Goal: Task Accomplishment & Management: Use online tool/utility

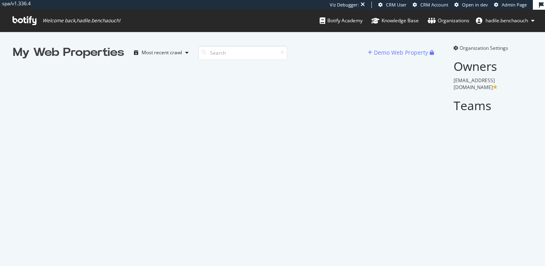
scroll to position [266, 545]
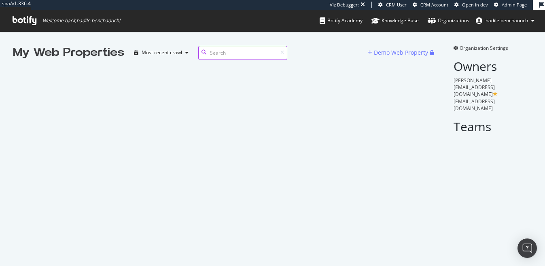
scroll to position [266, 545]
click at [264, 57] on input at bounding box center [242, 53] width 89 height 14
paste input "Beiersdorf"
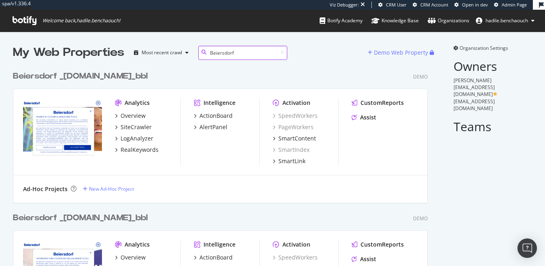
scroll to position [0, 0]
click at [243, 49] on input "Beiersdorf" at bounding box center [242, 53] width 89 height 14
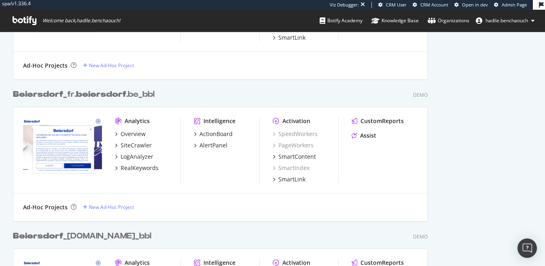
scroll to position [0, 0]
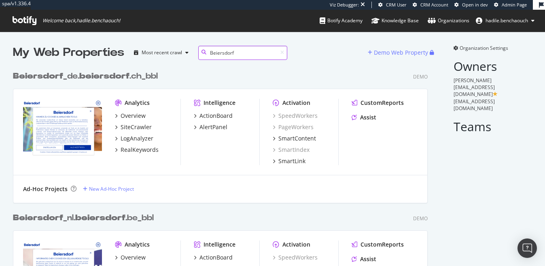
type input "Beiersdorf"
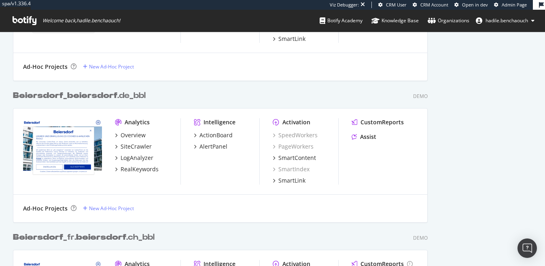
scroll to position [2780, 0]
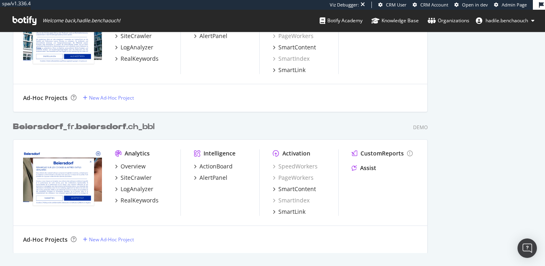
click at [144, 123] on div "Beiersdorf _fr. beiersdorf .ch_bbl" at bounding box center [84, 127] width 142 height 12
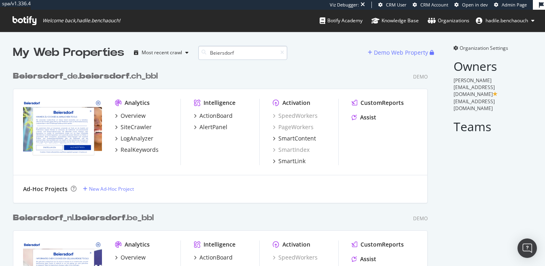
type input "Beiersdorf"
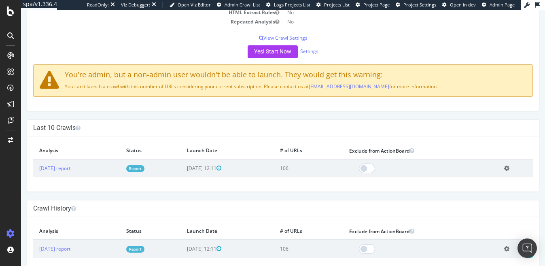
scroll to position [148, 0]
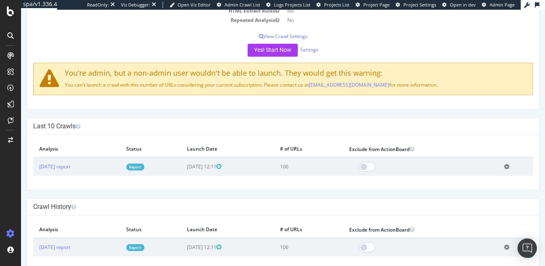
click at [144, 168] on link "Report" at bounding box center [135, 166] width 18 height 7
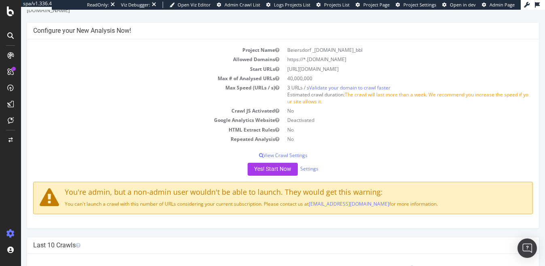
scroll to position [161, 0]
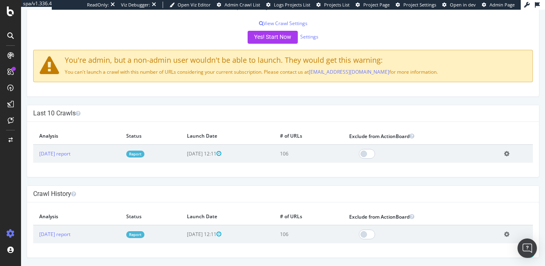
click at [144, 155] on link "Report" at bounding box center [135, 153] width 18 height 7
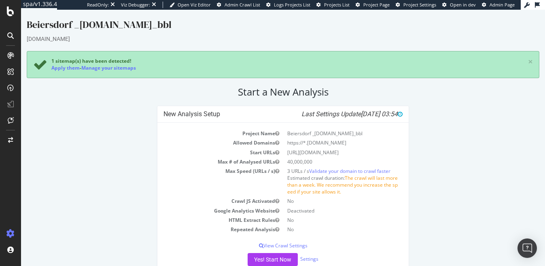
scroll to position [76, 0]
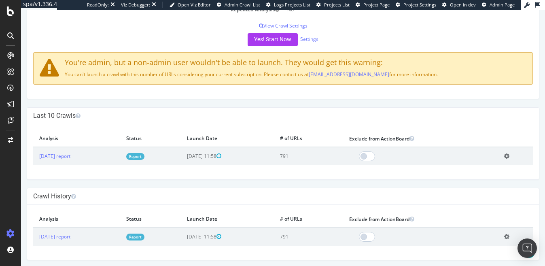
scroll to position [155, 0]
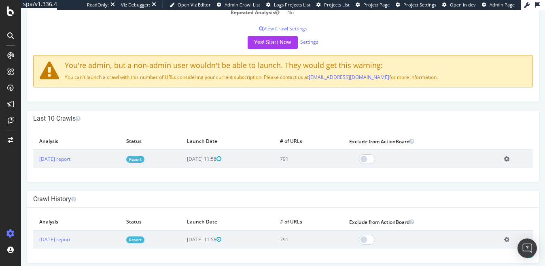
click at [144, 160] on link "Report" at bounding box center [135, 159] width 18 height 7
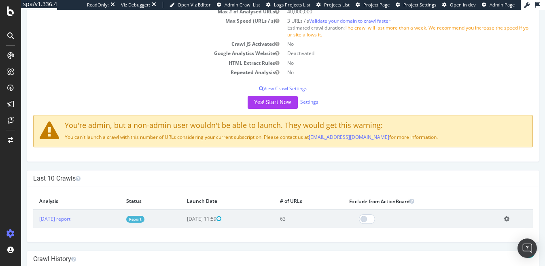
scroll to position [161, 0]
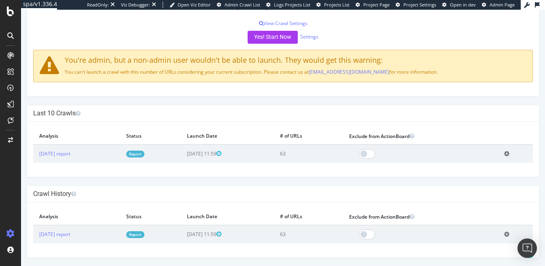
click at [144, 153] on link "Report" at bounding box center [135, 153] width 18 height 7
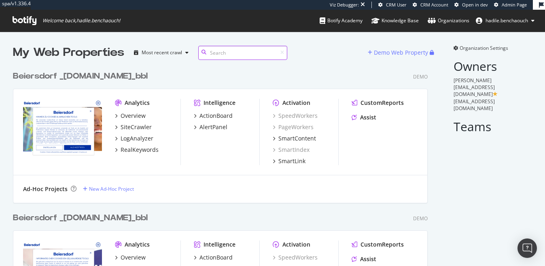
scroll to position [12981, 421]
paste input "Beiersdorf"
type input "Beiersdorf"
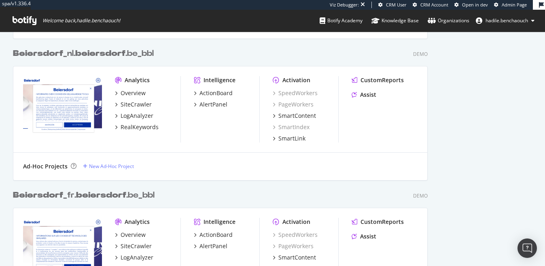
scroll to position [0, 0]
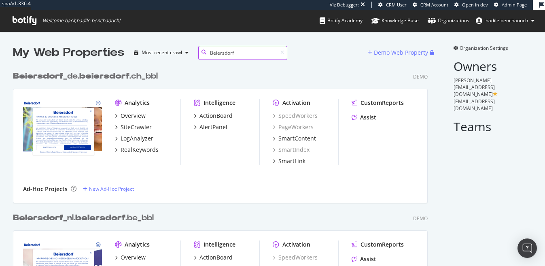
click at [227, 52] on input "Beiersdorf" at bounding box center [242, 53] width 89 height 14
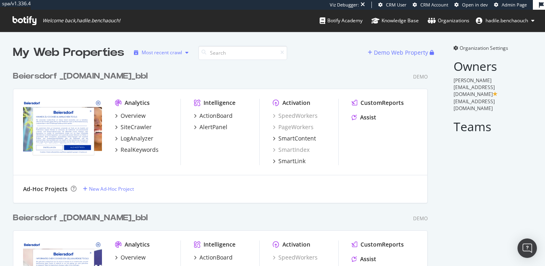
click at [185, 55] on div "Most recent crawl" at bounding box center [161, 53] width 61 height 12
click at [214, 74] on div "Beiersdorf _de.beiersdorf.ch_bbl Demo" at bounding box center [220, 76] width 415 height 12
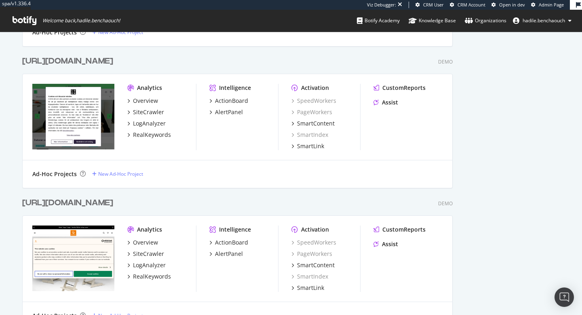
scroll to position [3271, 0]
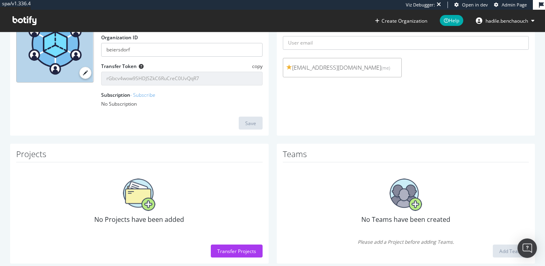
scroll to position [96, 0]
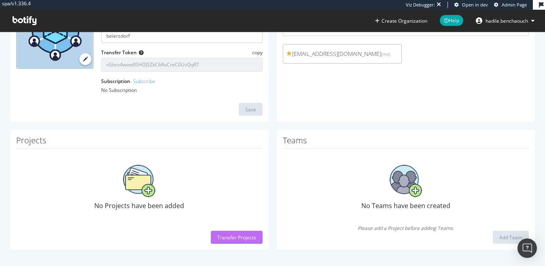
click at [232, 237] on div "Transfer Projects" at bounding box center [236, 237] width 39 height 7
click at [226, 238] on div "Transfer Projects" at bounding box center [236, 237] width 39 height 7
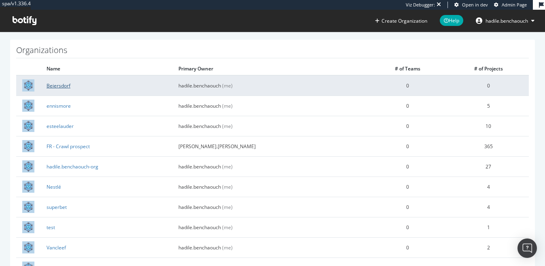
click at [66, 84] on link "Beiersdorf" at bounding box center [59, 85] width 24 height 7
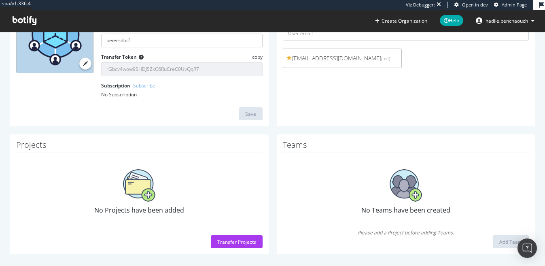
scroll to position [96, 0]
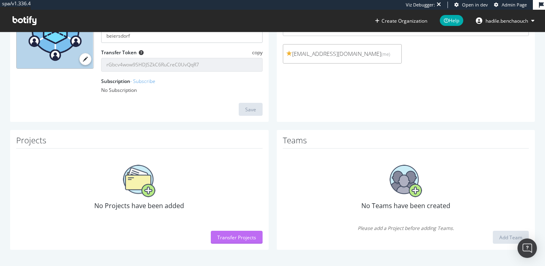
click at [231, 239] on div "Transfer Projects" at bounding box center [236, 237] width 39 height 7
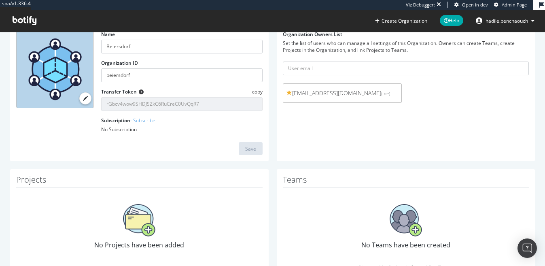
scroll to position [96, 0]
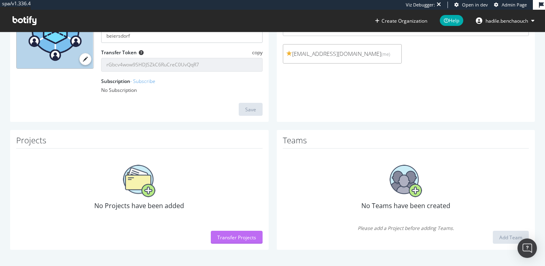
click at [227, 241] on div "Transfer Projects" at bounding box center [236, 237] width 39 height 12
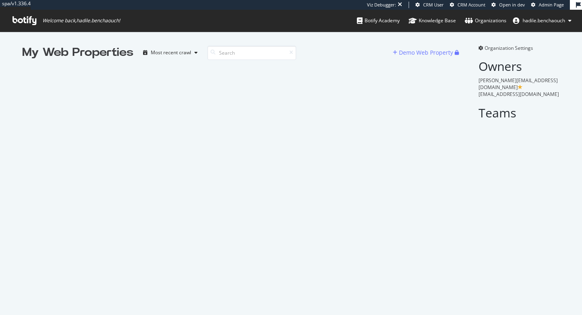
scroll to position [315, 582]
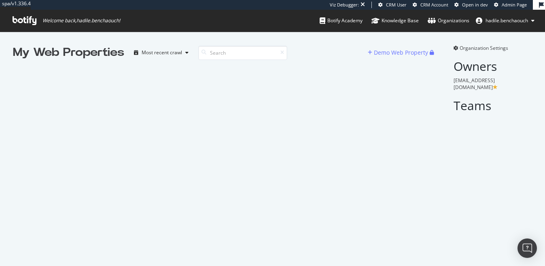
scroll to position [266, 545]
paste input "Beiersdorf"
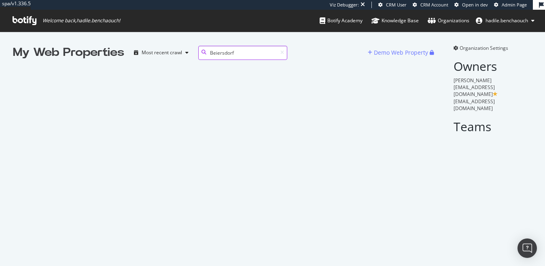
type input "Beiersdorf"
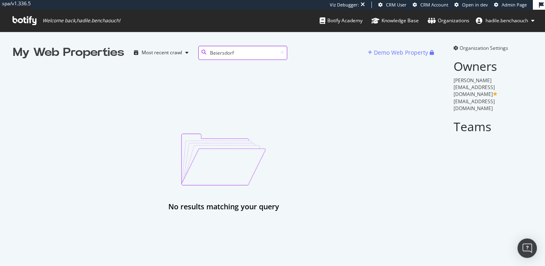
click at [239, 53] on input "Beiersdorf" at bounding box center [242, 53] width 89 height 14
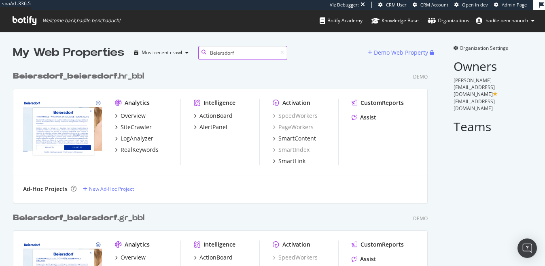
click at [241, 53] on input "Beiersdorf" at bounding box center [242, 53] width 89 height 14
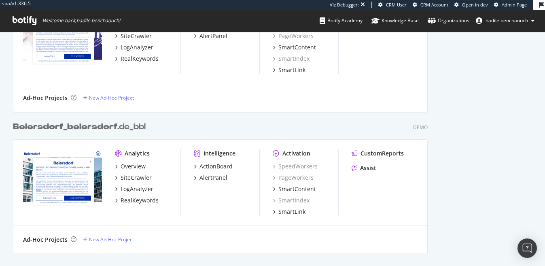
scroll to position [1640, 0]
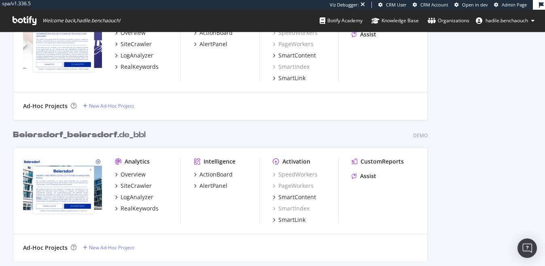
click at [137, 132] on div "Beiersdorf _ beiersdorf .de_bbl" at bounding box center [79, 135] width 133 height 12
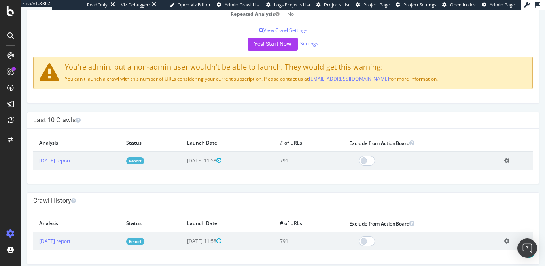
scroll to position [161, 0]
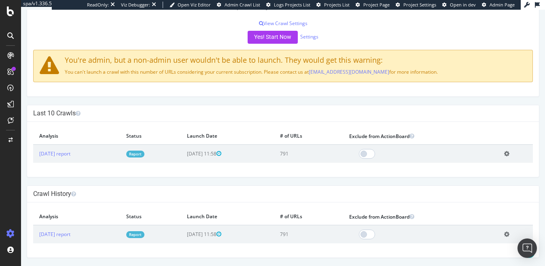
drag, startPoint x: 193, startPoint y: 152, endPoint x: 241, endPoint y: 152, distance: 47.7
click at [241, 152] on tr "2025 Aug. 19th report Report 2025-08-19 11:58 791 Add name Delete analysis" at bounding box center [282, 153] width 499 height 18
copy tr "2025-08-19 11:58"
click at [234, 162] on div "× Close Delete Analysis ? Are you sure you want to delete the analysis "2025 Au…" at bounding box center [283, 149] width 512 height 55
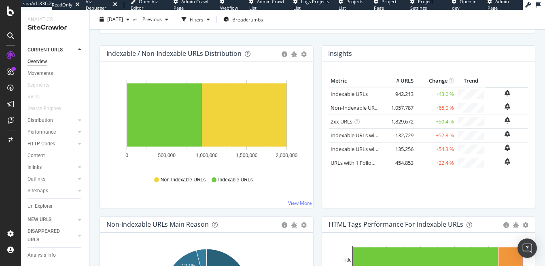
scroll to position [242, 0]
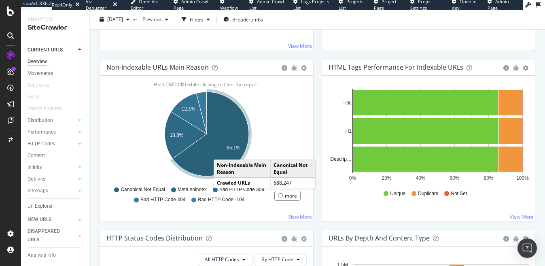
click at [220, 159] on div "Non-Indexable Main Reason Canonical Not Equal Crawled URLs 688,247" at bounding box center [265, 173] width 102 height 29
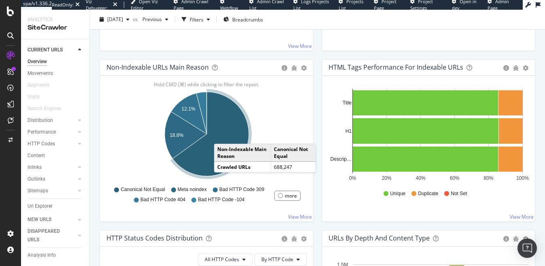
click at [222, 135] on icon "A chart." at bounding box center [211, 134] width 76 height 84
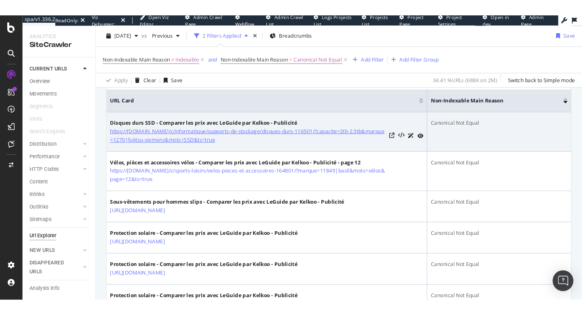
scroll to position [182, 0]
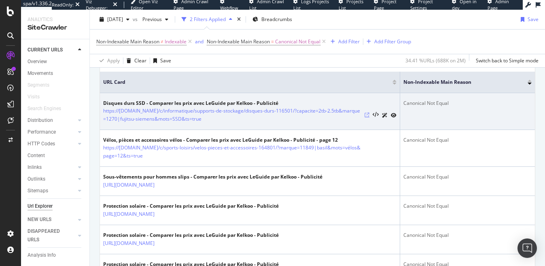
click at [368, 116] on icon at bounding box center [366, 114] width 5 height 5
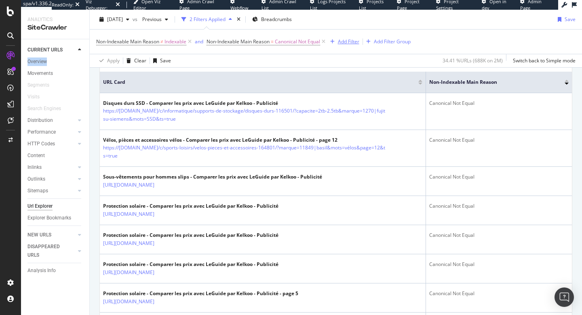
click at [341, 40] on div "Add Filter" at bounding box center [348, 41] width 21 height 7
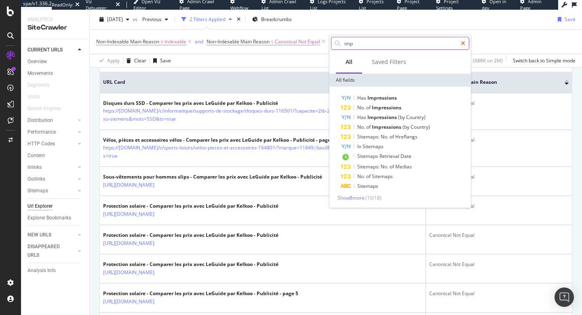
type input "imp"
click at [464, 44] on icon at bounding box center [463, 43] width 4 height 6
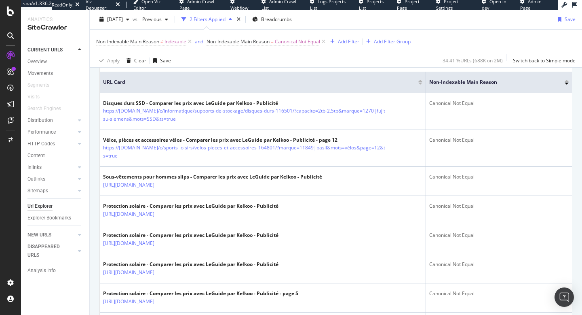
click at [487, 39] on div "Non-Indexable Main Reason ≠ Indexable and Non-Indexable Main Reason = Canonical…" at bounding box center [336, 42] width 480 height 24
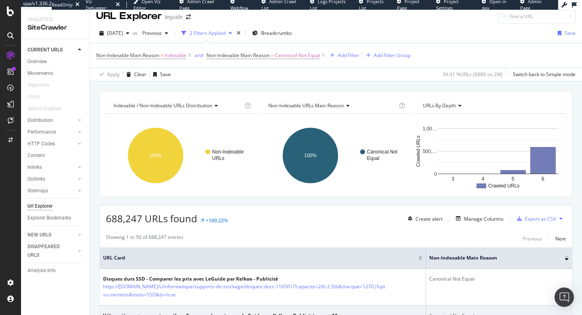
scroll to position [0, 0]
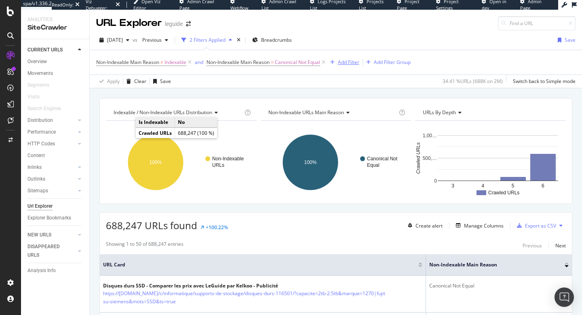
click at [335, 60] on icon "button" at bounding box center [332, 62] width 4 height 5
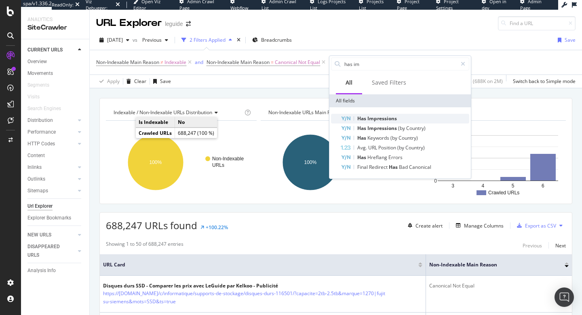
type input "has im"
click at [376, 119] on span "Impressions" at bounding box center [383, 118] width 30 height 7
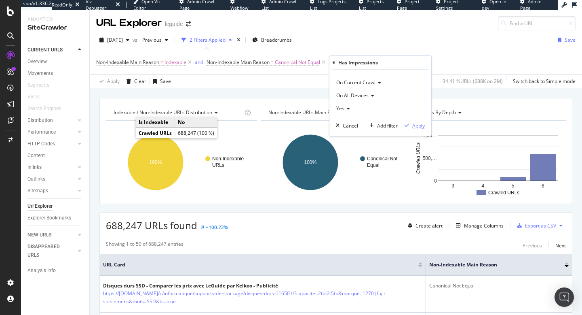
click at [424, 124] on div "Apply" at bounding box center [418, 125] width 13 height 7
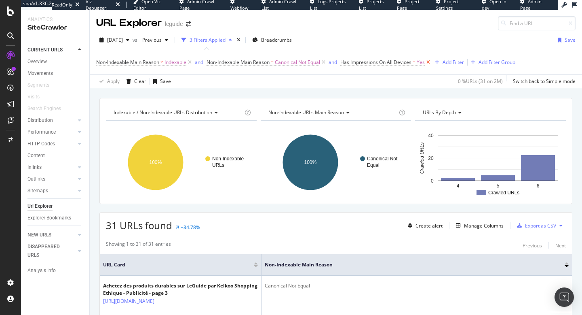
click at [429, 63] on icon at bounding box center [428, 62] width 7 height 8
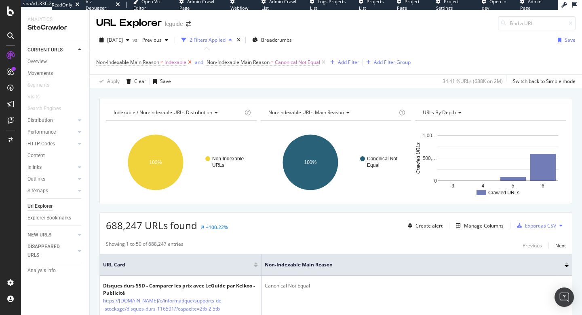
click at [191, 61] on icon at bounding box center [189, 62] width 7 height 8
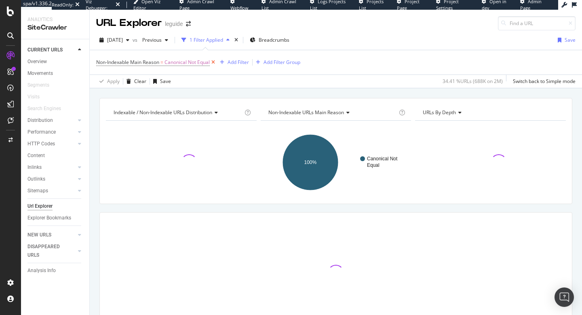
click at [212, 61] on icon at bounding box center [213, 62] width 7 height 8
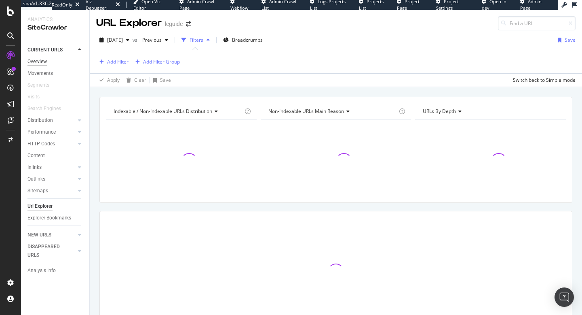
click at [44, 61] on div "Overview" at bounding box center [36, 61] width 19 height 8
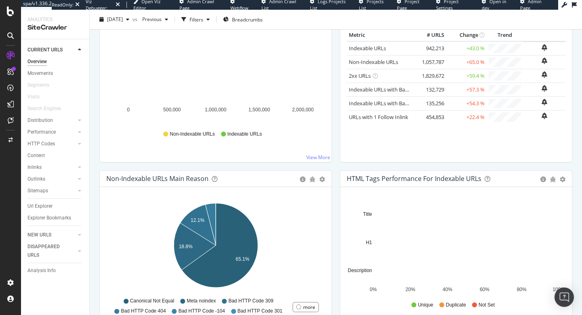
scroll to position [126, 0]
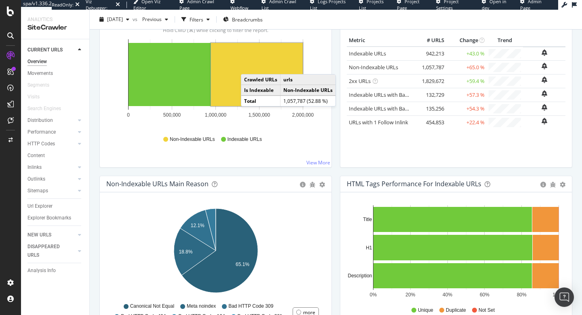
click at [249, 66] on rect "A chart." at bounding box center [257, 74] width 92 height 63
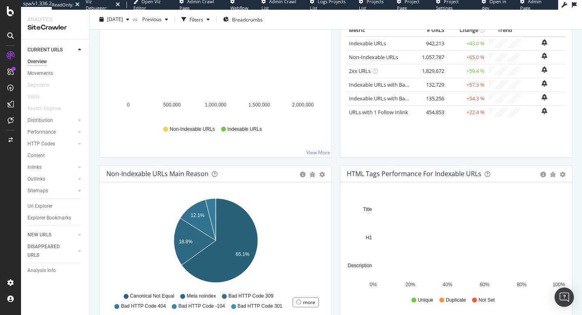
scroll to position [144, 0]
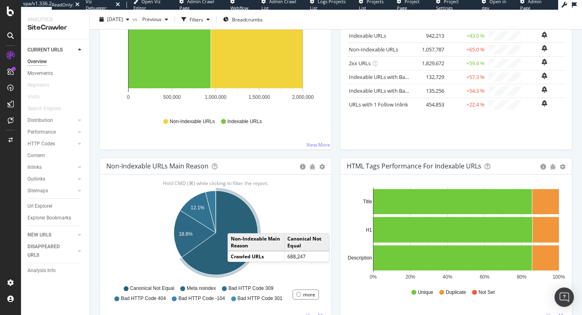
click at [236, 225] on icon "A chart." at bounding box center [220, 232] width 76 height 84
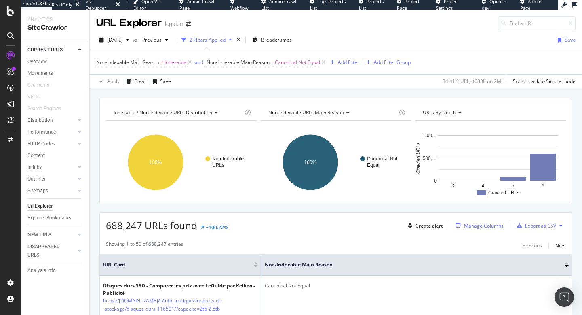
click at [483, 228] on div "Manage Columns" at bounding box center [484, 225] width 40 height 7
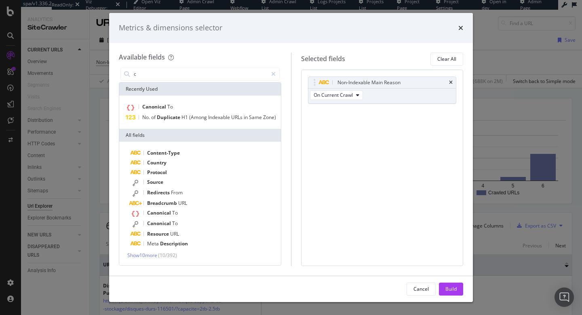
type input "c"
click at [256, 100] on div "Canonical To No. of Duplicate H1 (Among Indexable URLs in Same Zone)" at bounding box center [200, 111] width 162 height 33
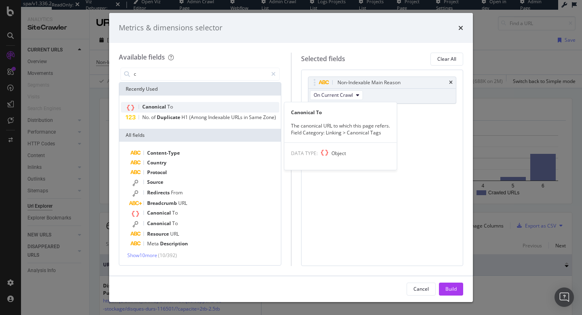
click at [256, 105] on div "Canonical To" at bounding box center [200, 107] width 159 height 11
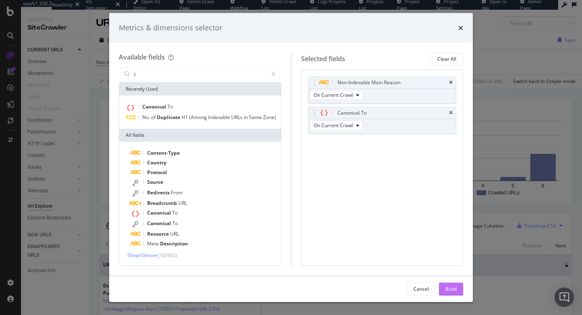
click at [448, 265] on div "Build" at bounding box center [451, 288] width 11 height 7
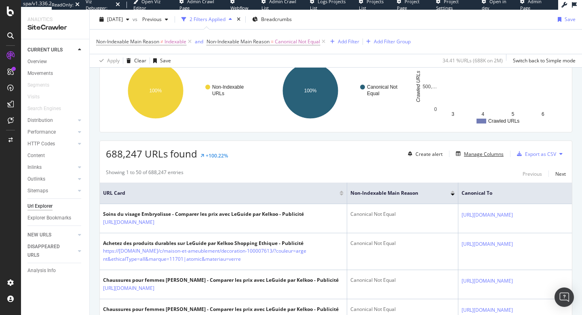
scroll to position [122, 0]
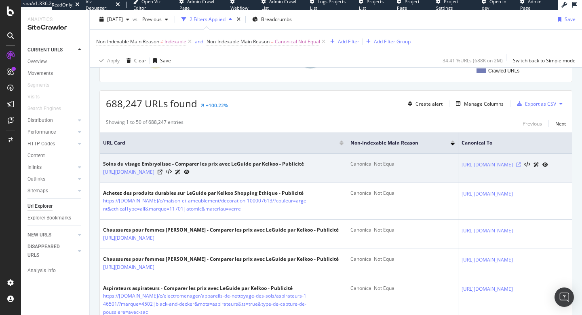
click at [521, 167] on icon at bounding box center [518, 164] width 5 height 5
drag, startPoint x: 392, startPoint y: 161, endPoint x: 546, endPoint y: 172, distance: 154.1
click at [544, 172] on tr "Soins du visage Embryolisse - Comparer les prix avec LeGuide par Kelkoo - Publi…" at bounding box center [336, 168] width 472 height 29
copy tr "https://www.leguide.com/c/sante-beaute/soins-du-visage-133001/?mots=Embryolisse…"
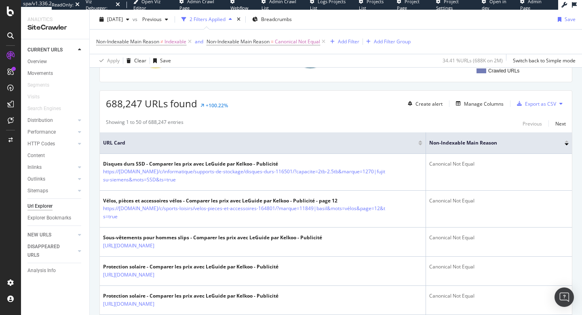
scroll to position [215, 0]
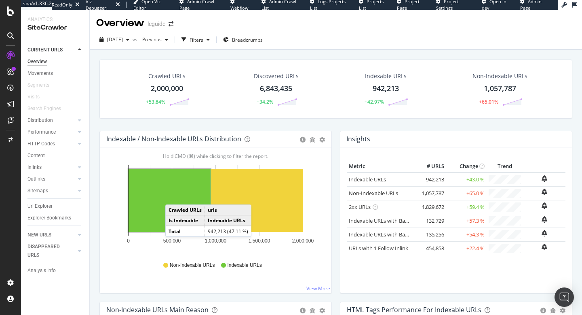
click at [173, 196] on rect "A chart." at bounding box center [170, 200] width 82 height 63
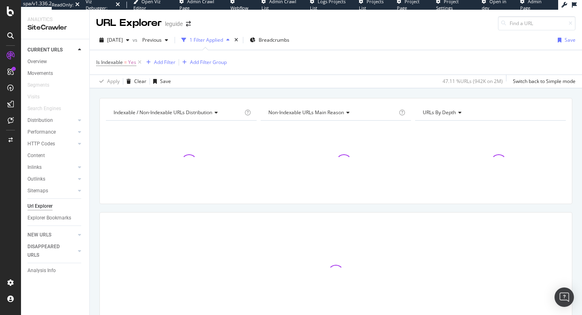
type input "https://www.leguide.com/c/sante-beaute/soins-du-visage-133001/?mots=Embryolisse…"
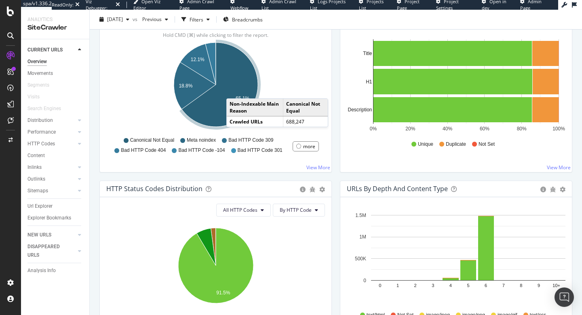
scroll to position [292, 0]
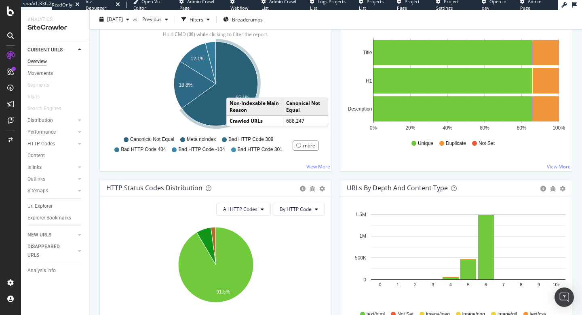
click at [235, 89] on icon "A chart." at bounding box center [220, 84] width 76 height 84
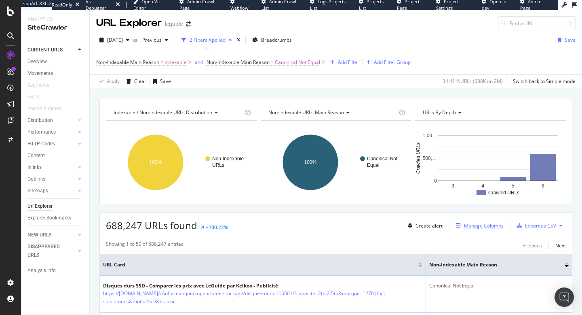
click at [481, 225] on div "Manage Columns" at bounding box center [484, 225] width 40 height 7
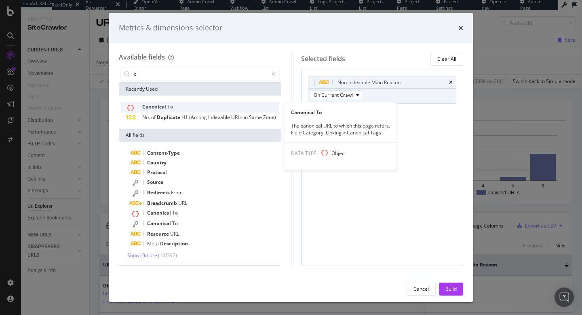
type input "c"
click at [241, 105] on div "Canonical To" at bounding box center [200, 107] width 159 height 11
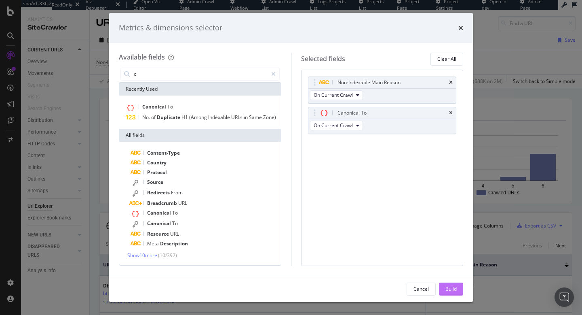
click at [448, 265] on div "Build" at bounding box center [451, 288] width 11 height 7
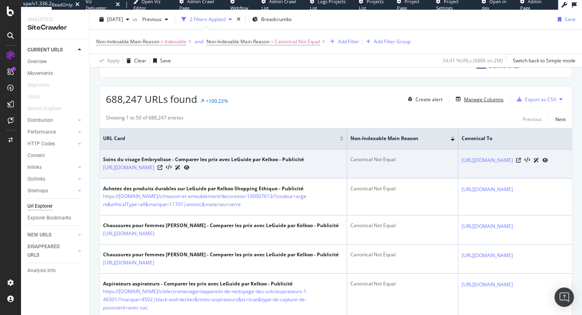
scroll to position [127, 0]
click at [459, 172] on td "https://www.leguide.com/c/sante-beaute/soins-du-visage-133001/?mots=Embryolisse…" at bounding box center [516, 162] width 114 height 29
click at [462, 161] on link "https://www.leguide.com/c/sante-beaute/soins-du-visage-133001/?mots=Embryolisse…" at bounding box center [487, 159] width 51 height 8
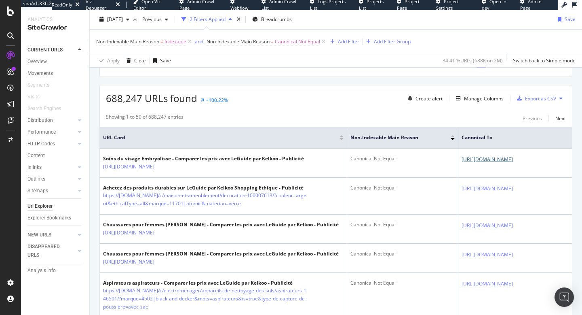
scroll to position [0, 0]
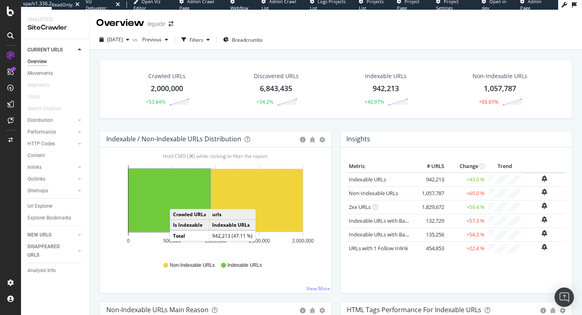
click at [178, 201] on rect "A chart." at bounding box center [170, 200] width 82 height 63
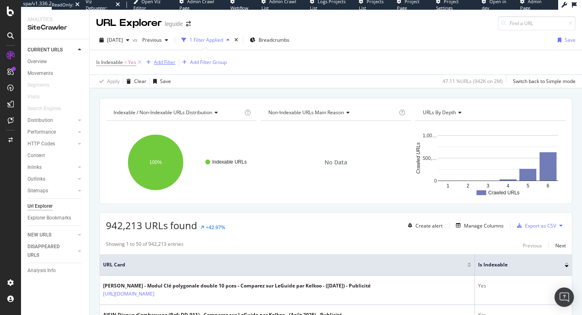
click at [170, 62] on div "Add Filter" at bounding box center [164, 62] width 21 height 7
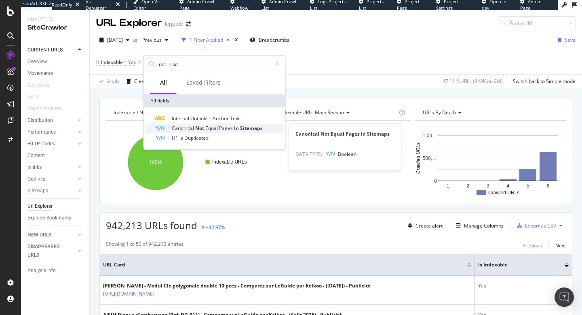
type input "not in sit"
click at [208, 126] on span "Equal" at bounding box center [212, 128] width 14 height 7
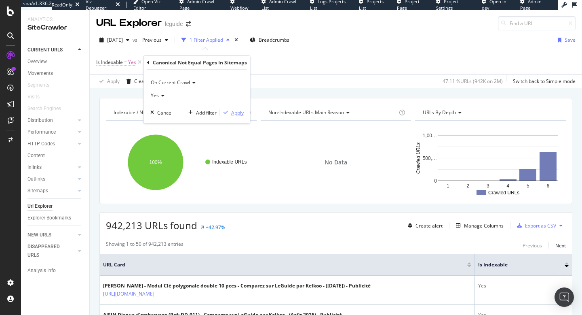
click at [227, 114] on icon "button" at bounding box center [226, 112] width 4 height 5
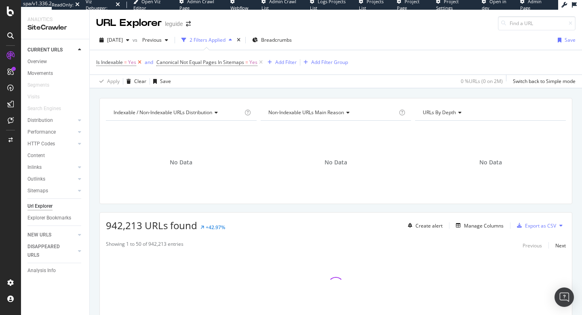
click at [142, 61] on icon at bounding box center [139, 62] width 7 height 8
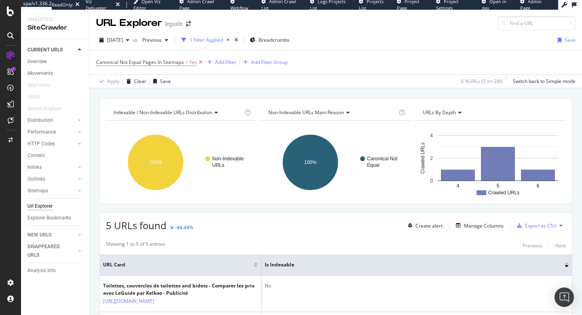
click at [199, 63] on icon at bounding box center [200, 62] width 7 height 8
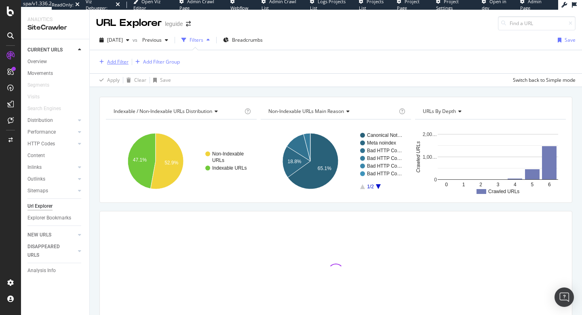
click at [121, 62] on div "Add Filter" at bounding box center [117, 61] width 21 height 7
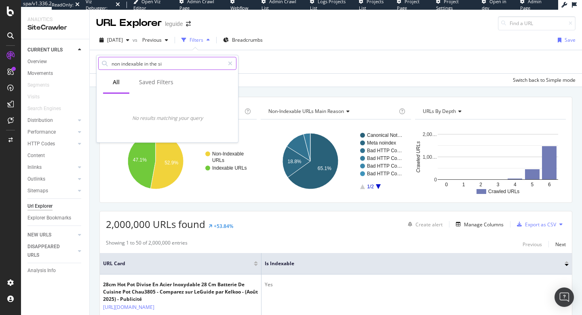
drag, startPoint x: 173, startPoint y: 66, endPoint x: 99, endPoint y: 65, distance: 74.4
click at [99, 65] on div "non indexable in the si" at bounding box center [167, 63] width 138 height 13
drag, startPoint x: 144, startPoint y: 64, endPoint x: 150, endPoint y: 82, distance: 18.3
click at [144, 64] on input "non indexable in the si" at bounding box center [168, 63] width 114 height 12
type input "non indexable pages in the si"
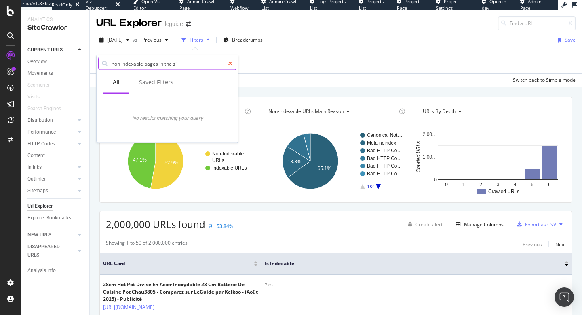
click at [231, 62] on icon at bounding box center [230, 64] width 4 height 6
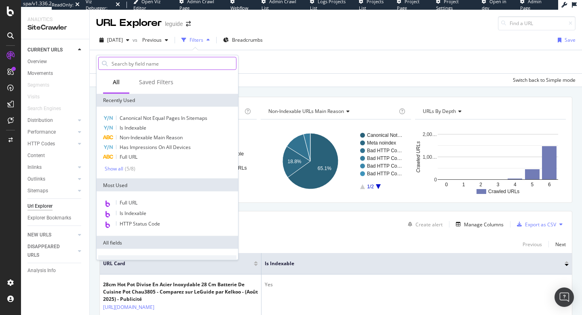
click at [198, 61] on input "text" at bounding box center [173, 63] width 125 height 12
click at [190, 62] on input "text" at bounding box center [173, 63] width 125 height 12
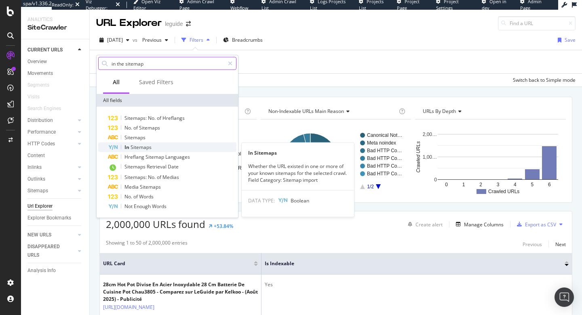
type input "in the sitemap"
click at [167, 144] on div "In Sitemaps" at bounding box center [172, 147] width 129 height 10
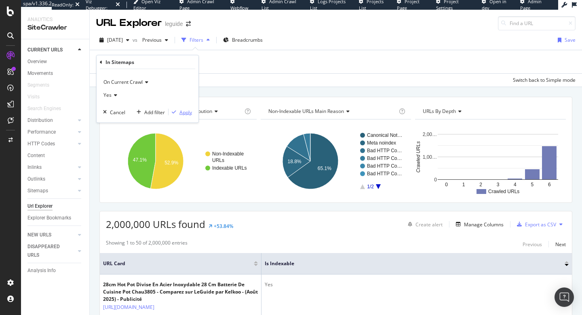
click at [185, 109] on div "Apply" at bounding box center [186, 111] width 13 height 7
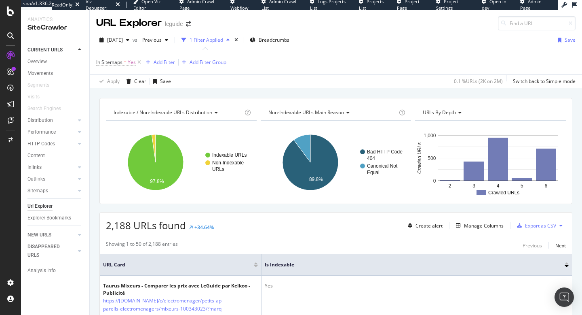
click at [9, 34] on icon at bounding box center [10, 35] width 6 height 6
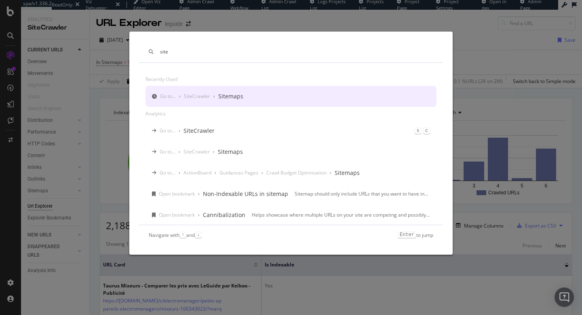
type input "site"
click at [195, 95] on div "SiteCrawler" at bounding box center [197, 96] width 26 height 7
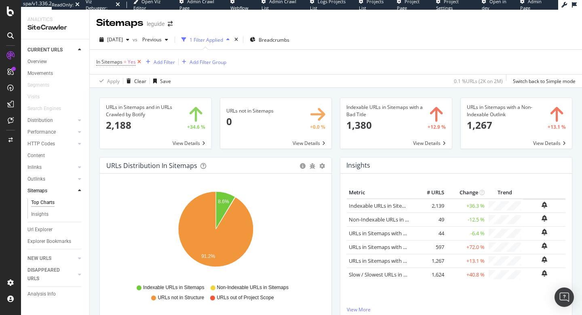
click at [141, 61] on icon at bounding box center [139, 62] width 7 height 8
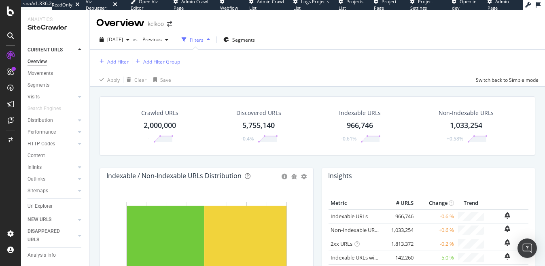
scroll to position [439, 0]
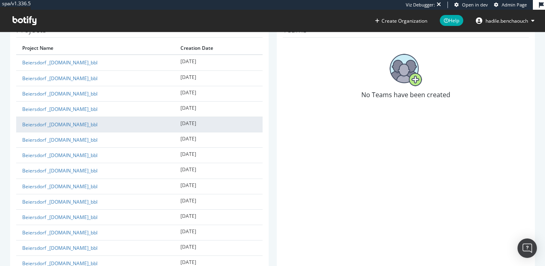
scroll to position [358, 0]
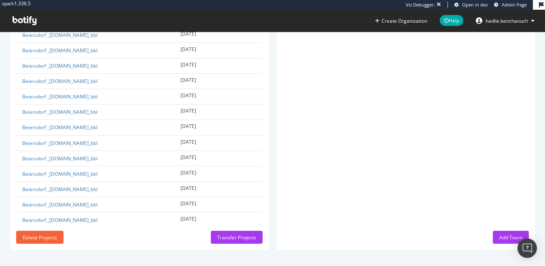
click at [297, 110] on div "Teams No Teams have been created Add Team" at bounding box center [406, 59] width 258 height 382
click at [237, 239] on div "Transfer Projects" at bounding box center [236, 237] width 39 height 7
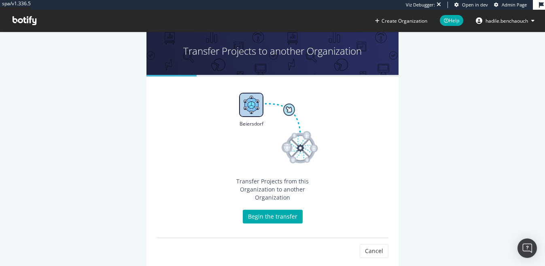
scroll to position [20, 0]
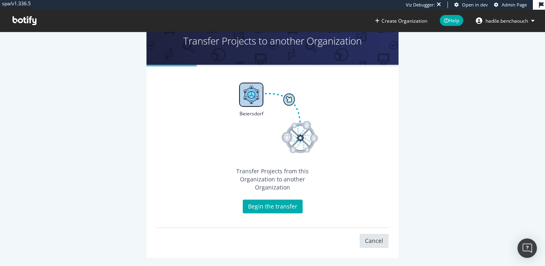
click at [368, 234] on link "Cancel" at bounding box center [374, 241] width 29 height 14
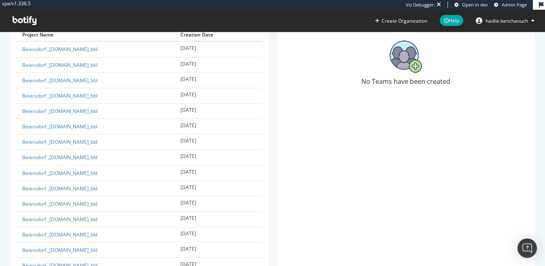
scroll to position [349, 0]
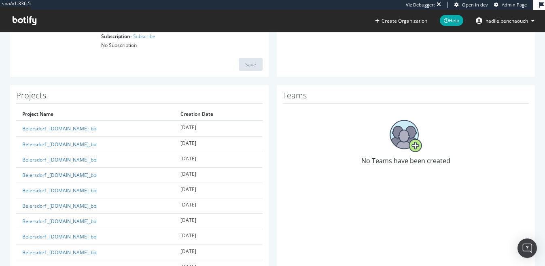
scroll to position [144, 0]
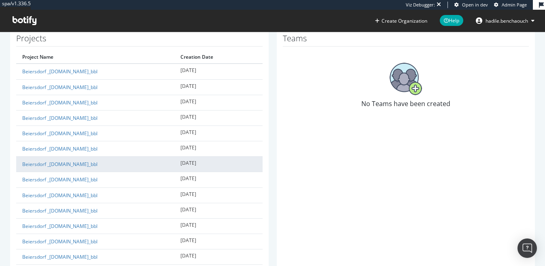
scroll to position [188, 0]
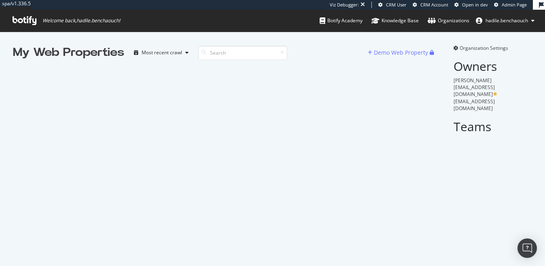
scroll to position [266, 545]
click at [251, 53] on input at bounding box center [242, 53] width 89 height 14
type input "beiersdorf"
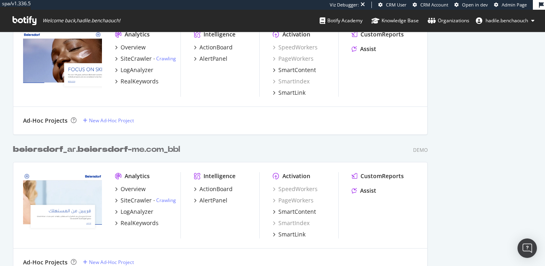
scroll to position [0, 0]
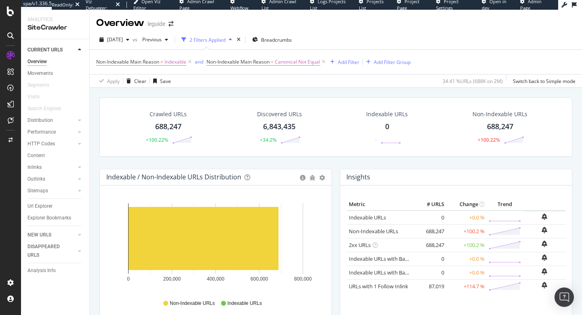
click at [11, 35] on icon at bounding box center [10, 35] width 6 height 6
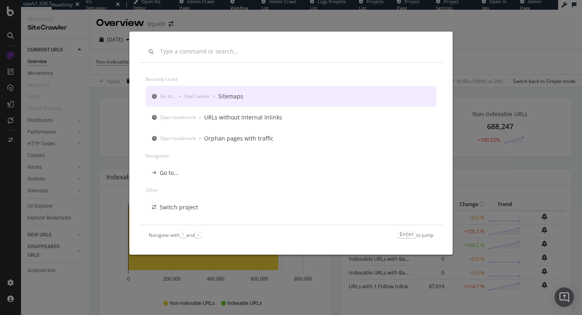
click at [201, 98] on div "SiteCrawler" at bounding box center [197, 96] width 26 height 7
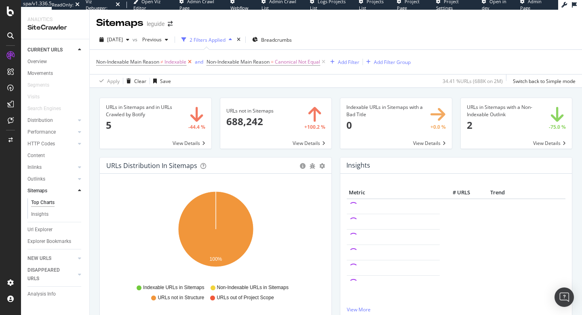
click at [191, 63] on icon at bounding box center [189, 62] width 7 height 8
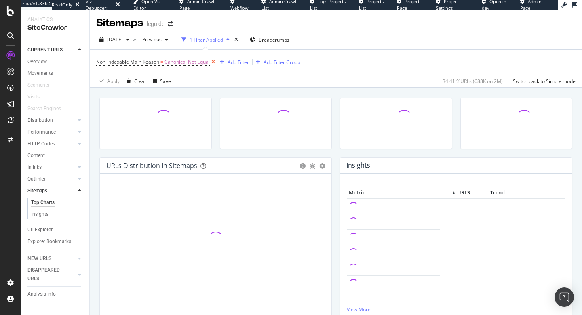
click at [215, 61] on icon at bounding box center [213, 62] width 7 height 8
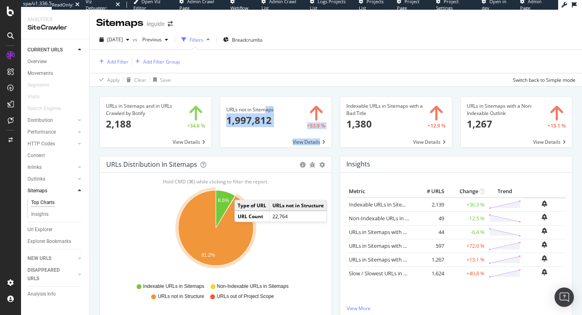
drag, startPoint x: 218, startPoint y: 91, endPoint x: 276, endPoint y: 121, distance: 65.1
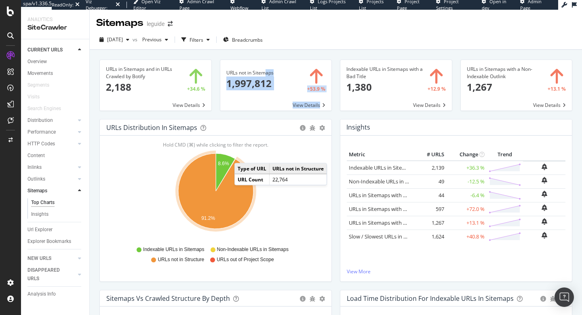
click at [221, 92] on span at bounding box center [276, 85] width 112 height 51
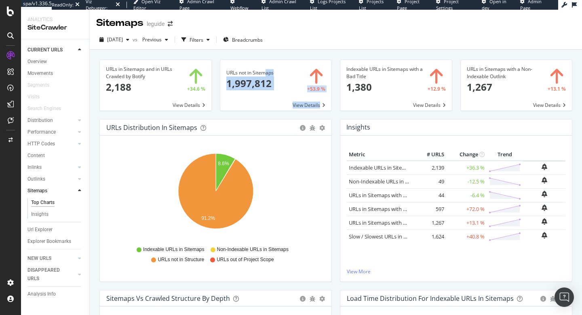
drag, startPoint x: 219, startPoint y: 57, endPoint x: 256, endPoint y: 78, distance: 42.9
copy div "URLs not in Sitemaps × Close Chart main-metric-sitemaps-urls-only-structure - A…"
drag, startPoint x: 253, startPoint y: 113, endPoint x: 218, endPoint y: 69, distance: 56.5
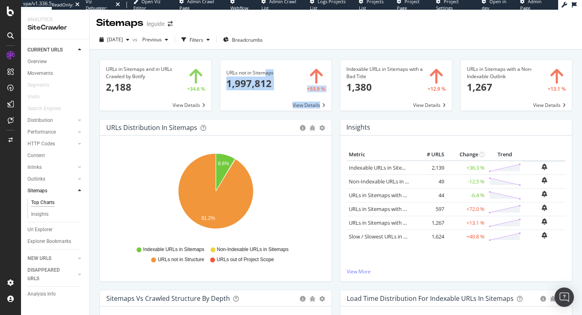
click at [218, 69] on div "URLs not in Sitemaps × Close Chart main-metric-sitemaps-urls-only-structure - A…" at bounding box center [276, 88] width 121 height 59
click at [215, 80] on div "URLs in Sitemaps and in URLs Crawled by Botify × Close Chart main-metric-sitema…" at bounding box center [155, 88] width 121 height 59
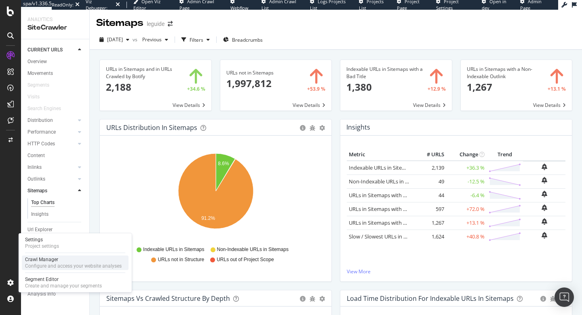
click at [36, 264] on div "Configure and access your website analyses" at bounding box center [73, 265] width 97 height 6
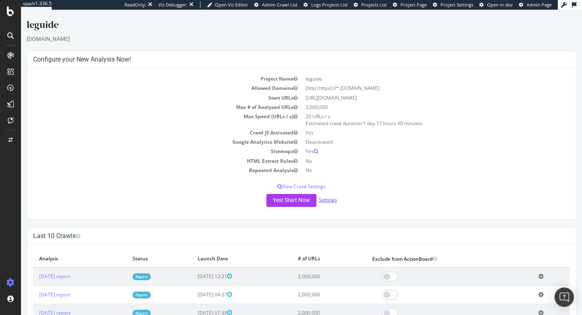
click at [326, 201] on link "Settings" at bounding box center [328, 199] width 18 height 7
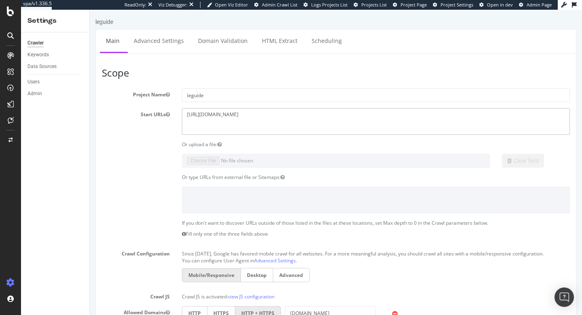
drag, startPoint x: 235, startPoint y: 114, endPoint x: 151, endPoint y: 114, distance: 83.7
click at [151, 114] on div "Start URLs https://leguide.com" at bounding box center [336, 121] width 480 height 26
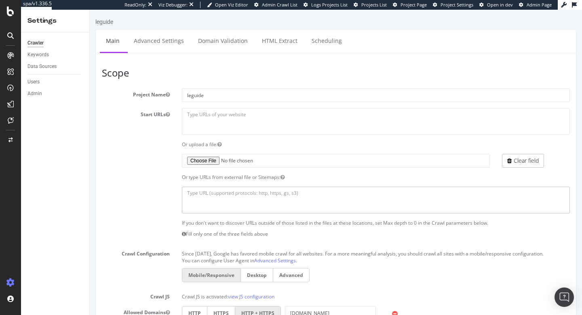
click at [208, 192] on textarea at bounding box center [376, 199] width 388 height 26
click at [204, 185] on section "Project Name leguide Start URLs https://leguide.com Or upload a file: Clear fie…" at bounding box center [336, 262] width 468 height 349
click at [246, 201] on textarea at bounding box center [376, 199] width 388 height 26
paste textarea "Sitemap: https://www.leguide.com/Sitemap-fr_top_searches-index.xml Sitemap: htt…"
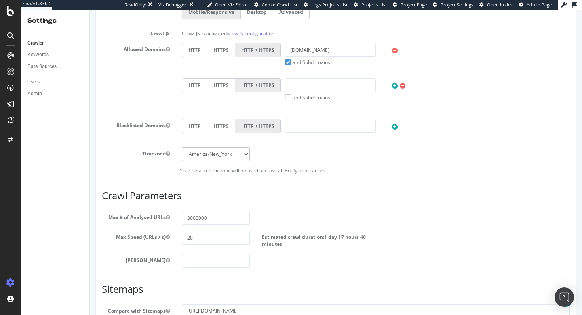
scroll to position [269, 0]
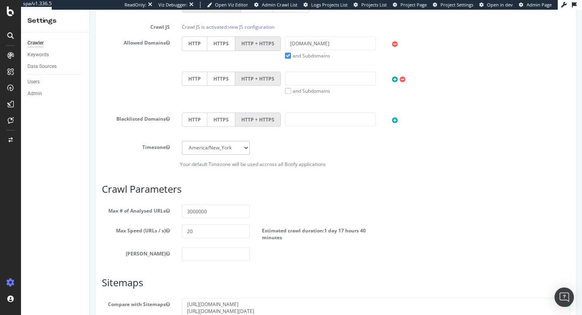
type textarea "Sitemap: https://www.leguide.com/Sitemap-fr_top_searches-index.xml Sitemap: htt…"
click at [193, 211] on input "3000000" at bounding box center [216, 211] width 68 height 14
type input "10000"
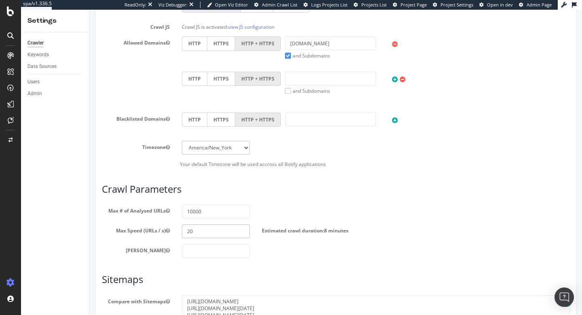
click at [190, 230] on input "20" at bounding box center [216, 231] width 68 height 14
type input "10"
click at [209, 210] on input "10000" at bounding box center [216, 211] width 68 height 14
click at [195, 209] on input "100000" at bounding box center [216, 211] width 68 height 14
click at [204, 210] on input "100000" at bounding box center [216, 211] width 68 height 14
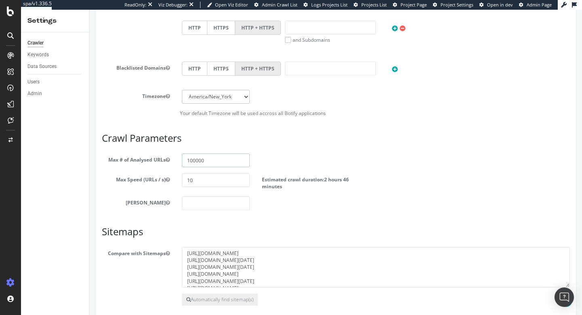
scroll to position [360, 0]
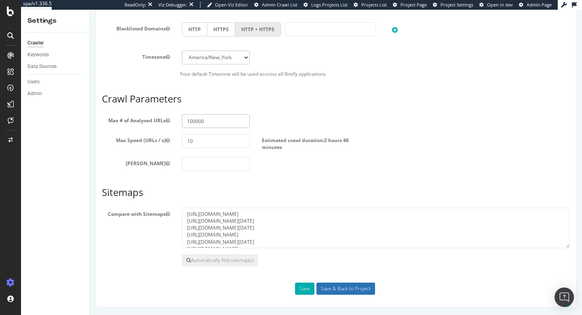
type input "100000"
click at [345, 265] on input "Save & Back to Project" at bounding box center [346, 288] width 59 height 12
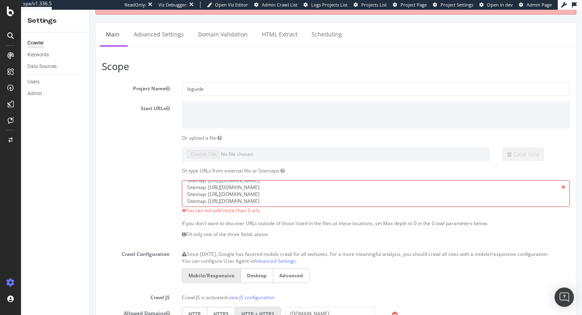
scroll to position [0, 0]
drag, startPoint x: 341, startPoint y: 205, endPoint x: 159, endPoint y: 175, distance: 183.6
click at [159, 175] on section "Project Name leguide Start URLs Or upload a file: Clear field Or type URLs from…" at bounding box center [336, 259] width 468 height 355
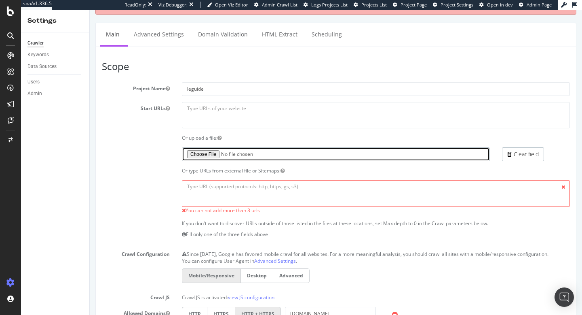
click at [202, 153] on input "file" at bounding box center [336, 154] width 308 height 14
click at [212, 154] on input "file" at bounding box center [336, 154] width 308 height 14
type input "C:\fakepath\sitemapleguide.txt"
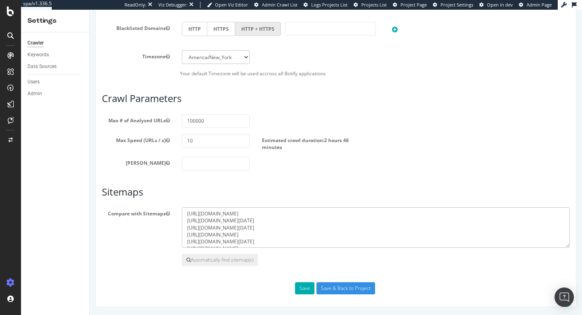
drag, startPoint x: 337, startPoint y: 240, endPoint x: 149, endPoint y: 171, distance: 200.4
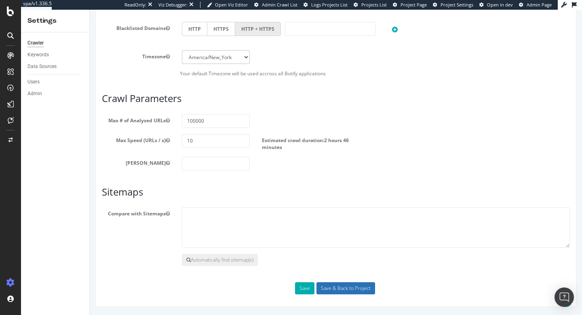
click at [347, 265] on input "Save & Back to Project" at bounding box center [346, 288] width 59 height 12
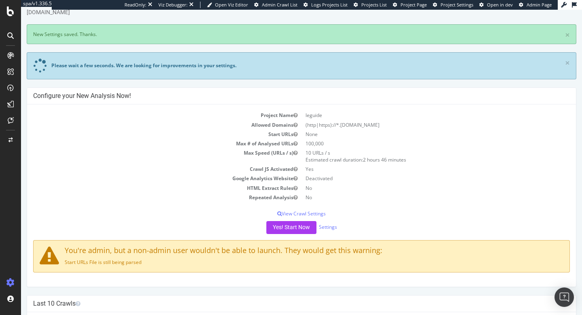
scroll to position [27, 0]
click at [305, 224] on button "Yes! Start Now" at bounding box center [292, 226] width 50 height 13
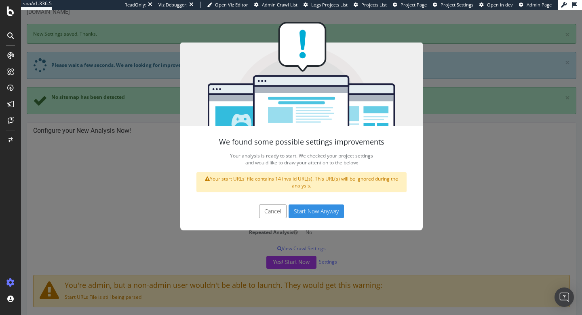
click at [318, 208] on button "Start Now Anyway" at bounding box center [316, 211] width 55 height 14
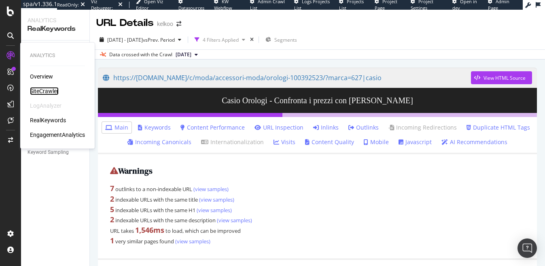
click at [52, 88] on div "SiteCrawler" at bounding box center [44, 91] width 29 height 8
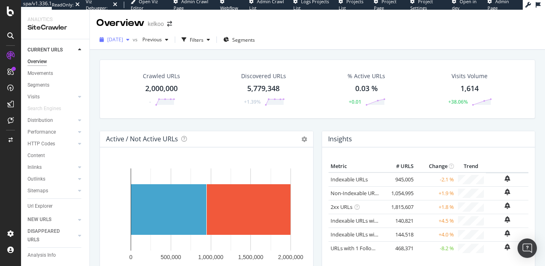
click at [123, 41] on span "[DATE]" at bounding box center [115, 39] width 16 height 7
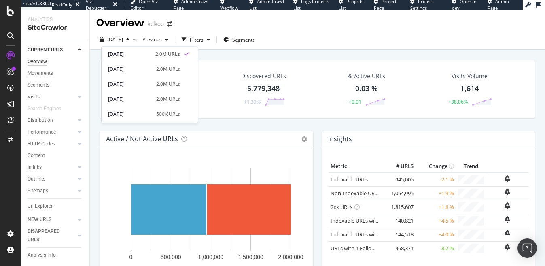
scroll to position [4, 0]
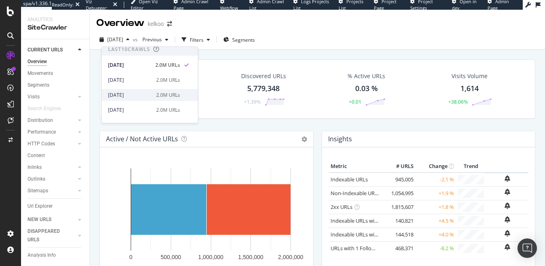
click at [140, 92] on div "[DATE]" at bounding box center [129, 94] width 43 height 7
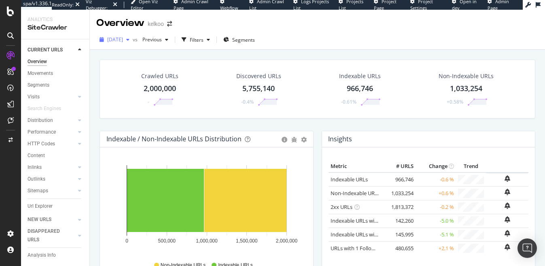
click at [123, 42] on span "[DATE]" at bounding box center [115, 39] width 16 height 7
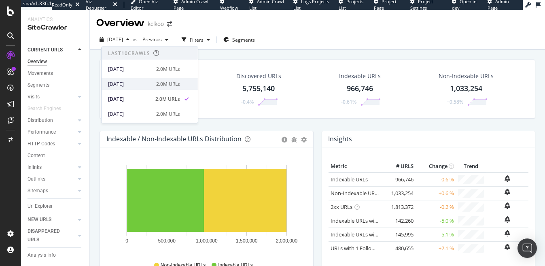
click at [147, 86] on div "2025 Aug. 12th" at bounding box center [129, 83] width 43 height 7
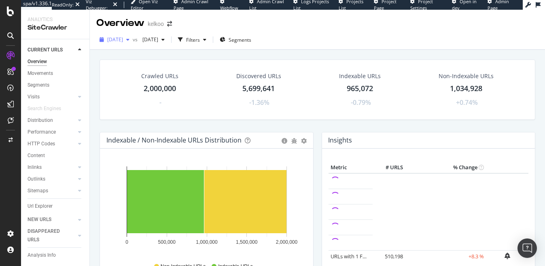
click at [123, 38] on span "2025 Aug. 12th" at bounding box center [115, 39] width 16 height 7
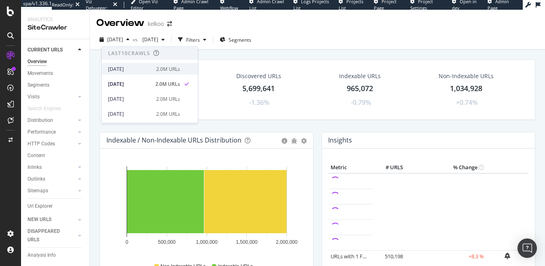
click at [140, 71] on div "2025 Aug. 15th" at bounding box center [129, 68] width 43 height 7
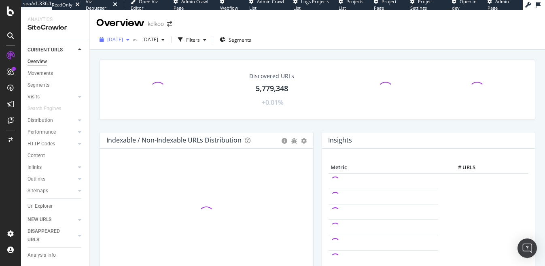
click at [133, 38] on div "button" at bounding box center [128, 39] width 10 height 5
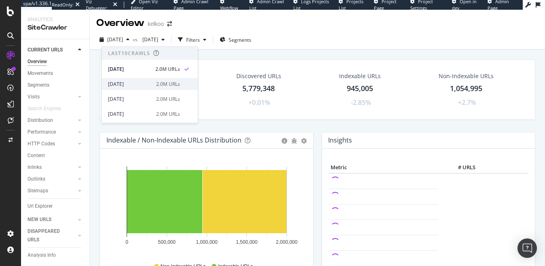
click at [141, 80] on div "2025 Aug. 12th" at bounding box center [129, 83] width 43 height 7
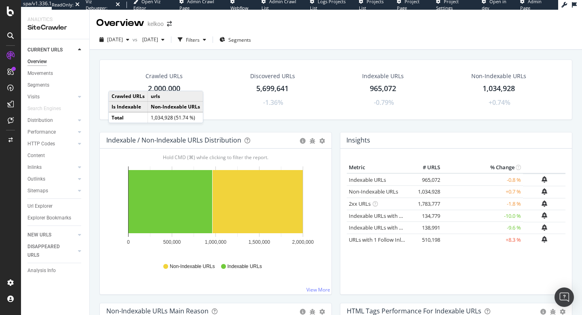
click at [12, 32] on icon at bounding box center [10, 35] width 6 height 6
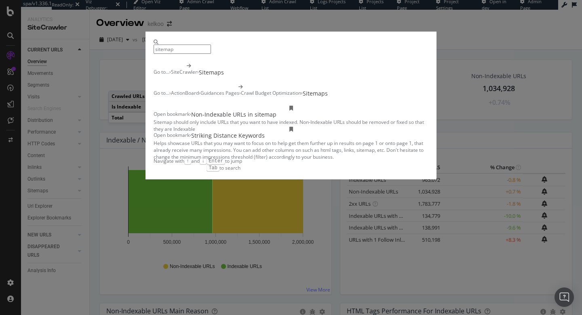
type input "sitemap"
click at [196, 76] on div "SiteCrawler" at bounding box center [184, 72] width 26 height 8
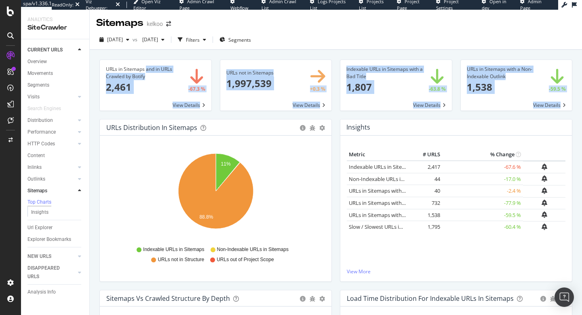
drag, startPoint x: 91, startPoint y: 55, endPoint x: 491, endPoint y: 78, distance: 400.6
click at [491, 78] on div "URLs in Sitemaps and in URLs Crawled by Botify × Close Chart main-metric-sitema…" at bounding box center [336, 202] width 493 height 305
copy div "URLs in Sitemaps and in URLs Crawled by Botify × Close Chart main-metric-sitema…"
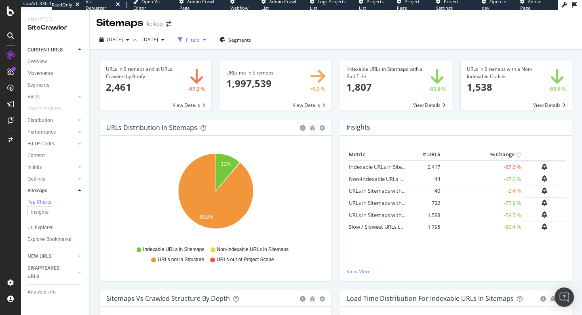
click at [209, 44] on div "Filters" at bounding box center [192, 40] width 35 height 12
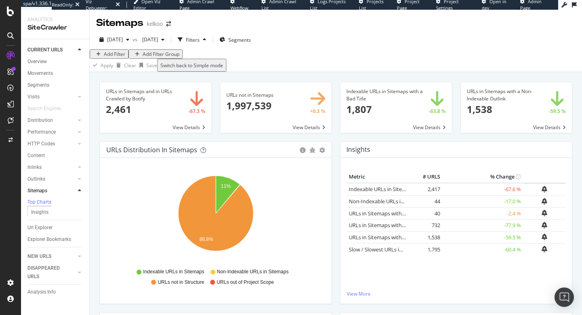
click at [110, 57] on div "Add Filter" at bounding box center [114, 54] width 21 height 7
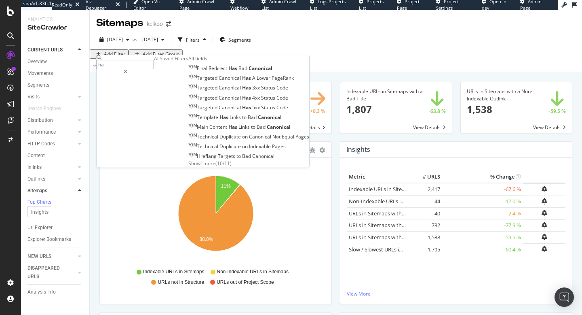
type input "h"
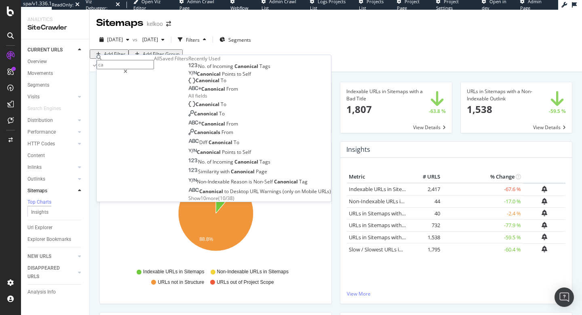
type input "c"
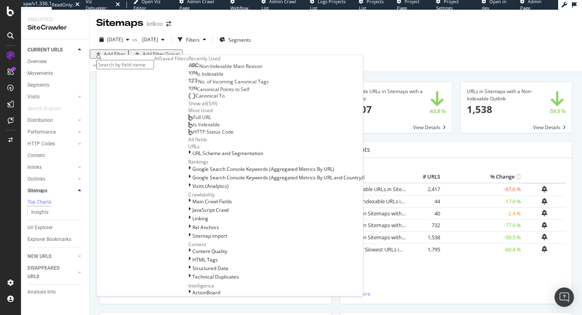
click at [188, 77] on div "Is Indexable" at bounding box center [205, 74] width 35 height 6
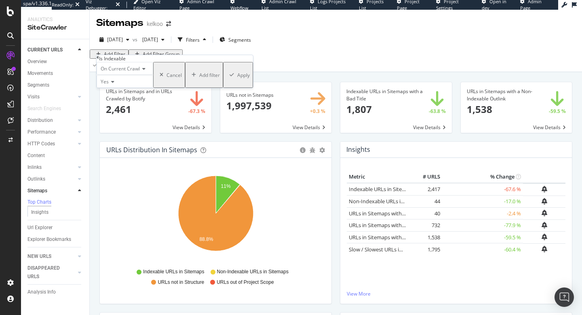
click at [237, 78] on div "Apply" at bounding box center [243, 75] width 13 height 7
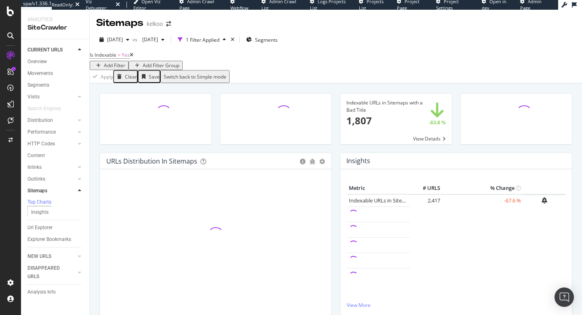
click at [125, 62] on div "Add Filter" at bounding box center [114, 65] width 21 height 7
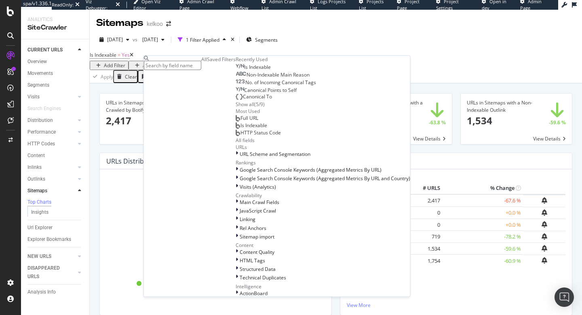
click at [302, 79] on div "Apply Clear Save 48.25 % URLs ( 965K on 2M ) 97.51 % Visits ( 1K on 1K ) Switch…" at bounding box center [336, 76] width 493 height 13
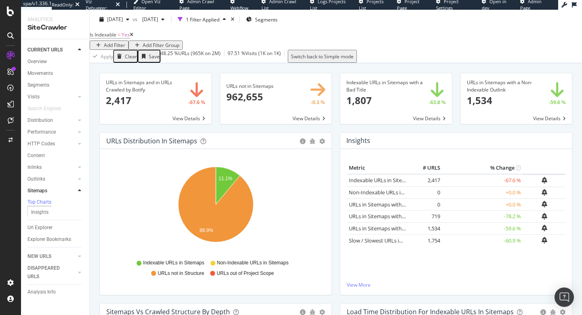
scroll to position [21, 0]
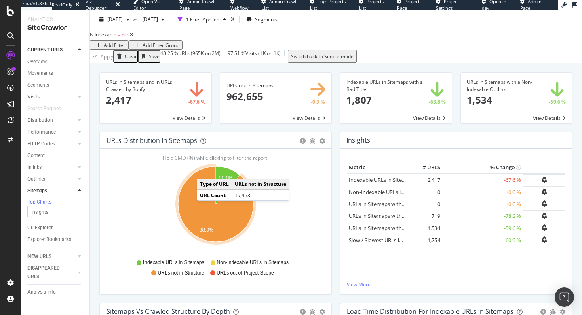
click at [228, 68] on div "URLs in Sitemaps and in URLs Crawled by Botify × Close Chart main-metric-sitema…" at bounding box center [336, 215] width 493 height 305
click at [133, 37] on icon at bounding box center [132, 34] width 4 height 5
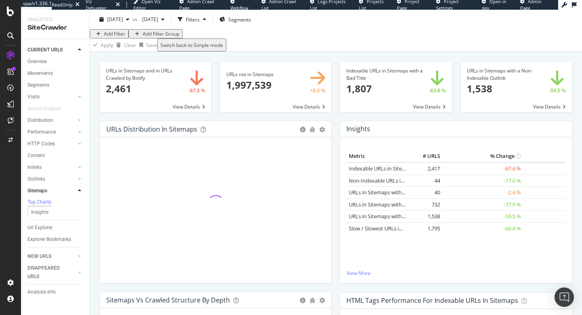
scroll to position [19, 0]
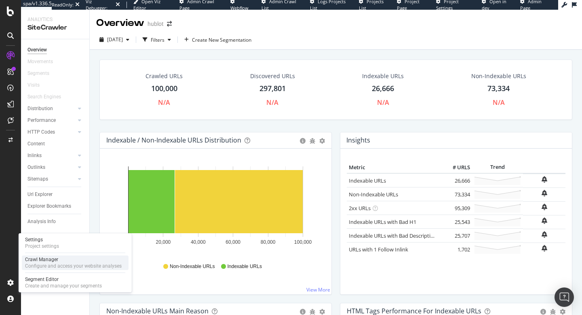
click at [27, 267] on div "Configure and access your website analyses" at bounding box center [73, 265] width 97 height 6
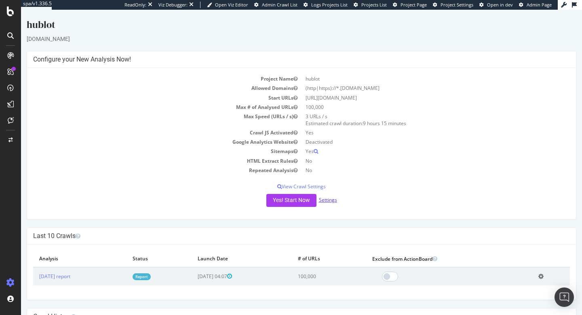
click at [323, 197] on link "Settings" at bounding box center [328, 199] width 18 height 7
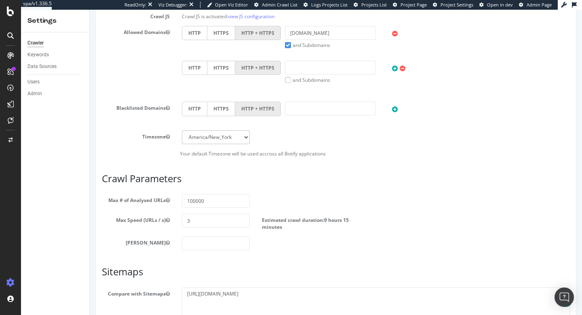
scroll to position [319, 0]
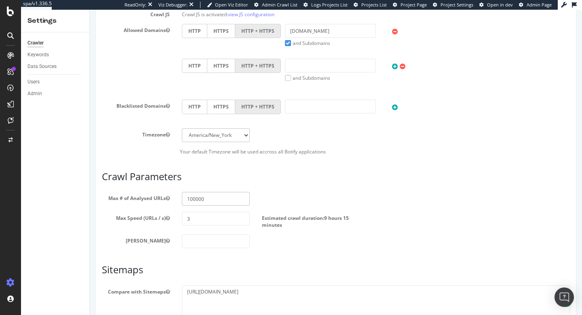
click at [190, 197] on input "100000" at bounding box center [216, 199] width 68 height 14
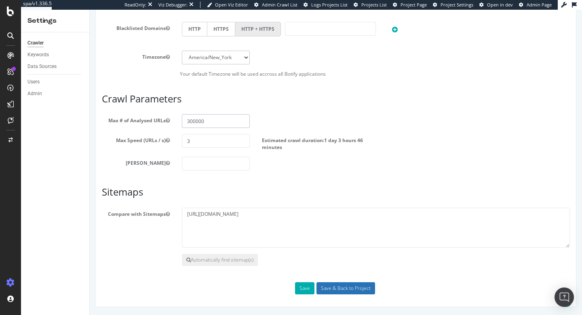
type input "300000"
click at [355, 288] on input "Save & Back to Project" at bounding box center [346, 288] width 59 height 12
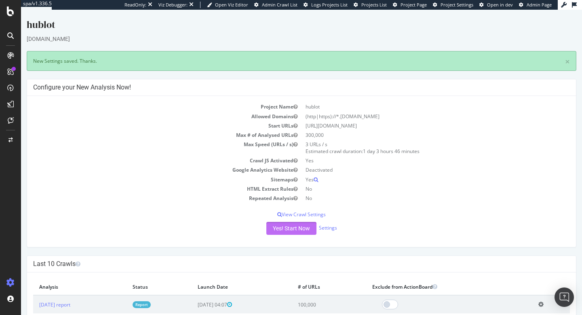
click at [309, 231] on button "Yes! Start Now" at bounding box center [292, 228] width 50 height 13
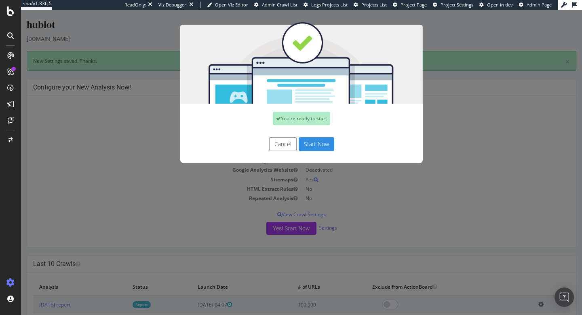
click at [324, 144] on button "Start Now" at bounding box center [317, 144] width 36 height 14
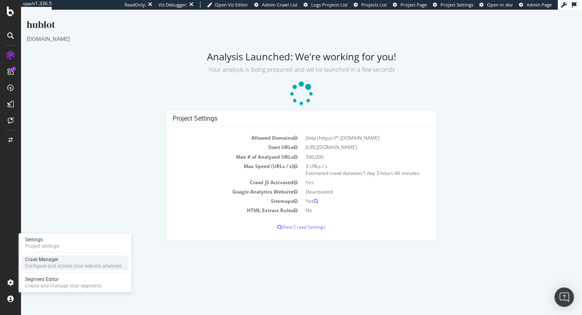
click at [29, 263] on div "Configure and access your website analyses" at bounding box center [73, 265] width 97 height 6
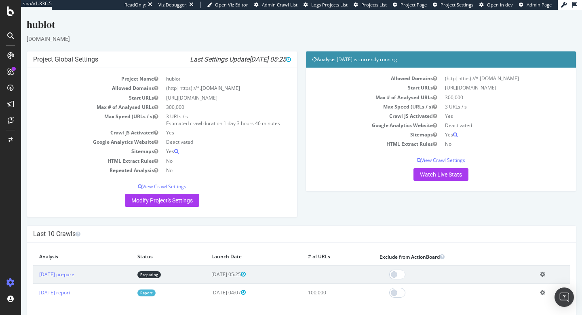
scroll to position [61, 0]
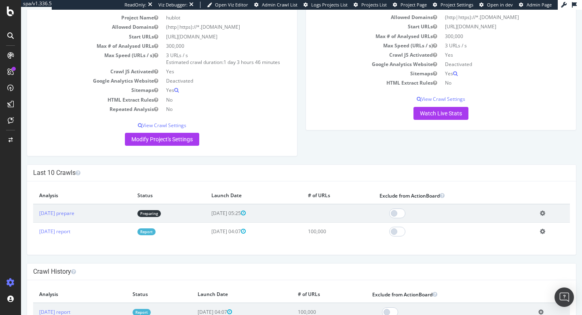
click at [156, 229] on link "Report" at bounding box center [146, 231] width 18 height 7
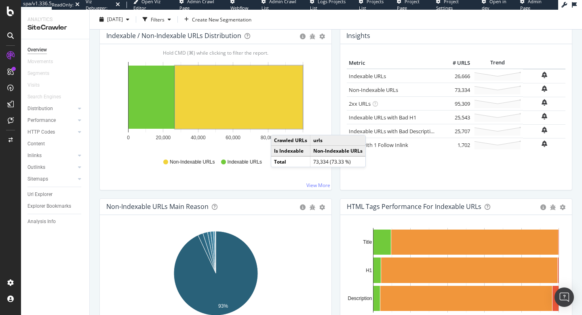
scroll to position [105, 0]
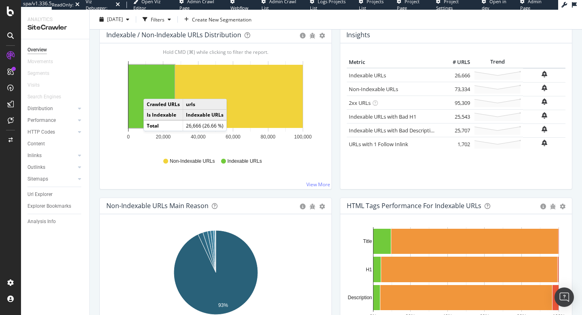
click at [152, 91] on rect "A chart." at bounding box center [152, 96] width 46 height 63
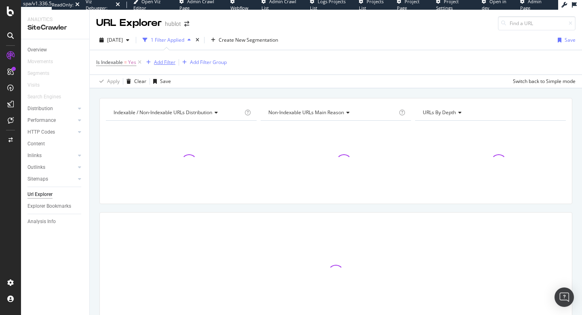
click at [163, 62] on div "Add Filter" at bounding box center [164, 62] width 21 height 7
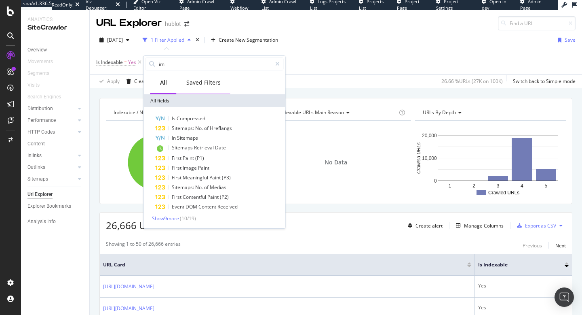
type input "i"
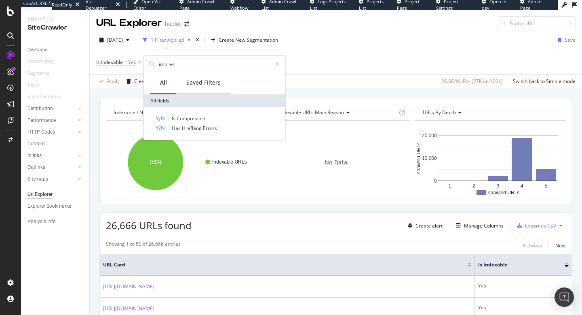
type input "impress"
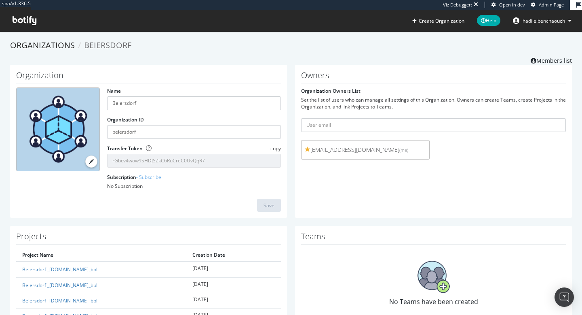
scroll to position [309, 0]
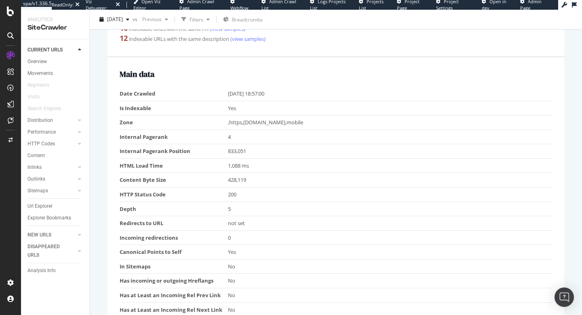
scroll to position [209, 0]
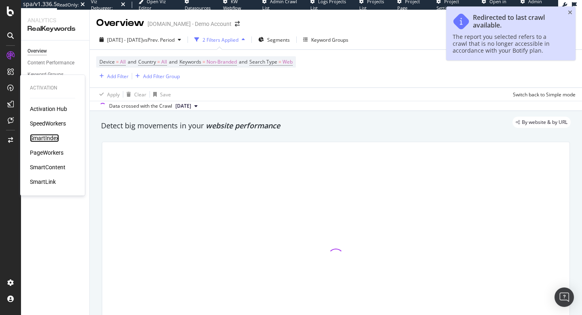
click at [54, 139] on div "SmartIndex" at bounding box center [44, 138] width 29 height 8
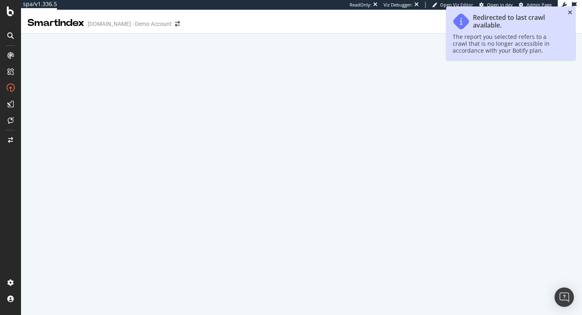
click at [570, 13] on icon "close toast" at bounding box center [570, 13] width 4 height 6
